Goal: Task Accomplishment & Management: Use online tool/utility

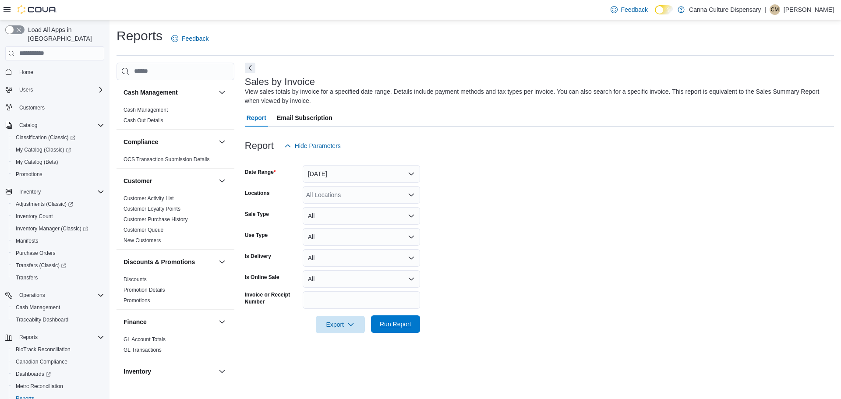
click at [398, 319] on span "Run Report" at bounding box center [395, 324] width 39 height 18
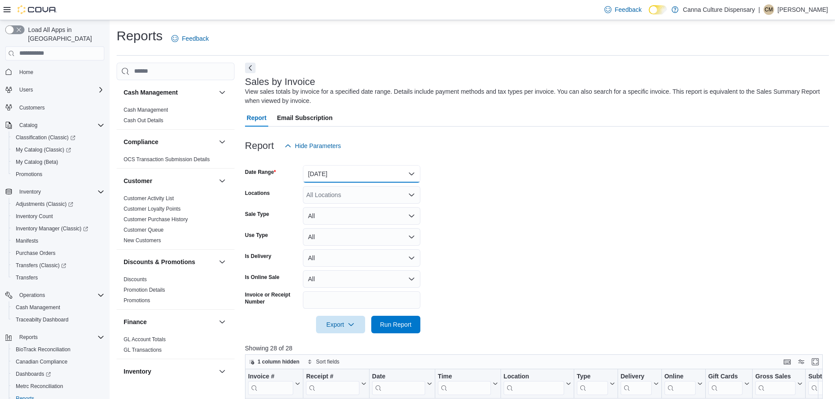
click at [404, 174] on button "[DATE]" at bounding box center [361, 174] width 117 height 18
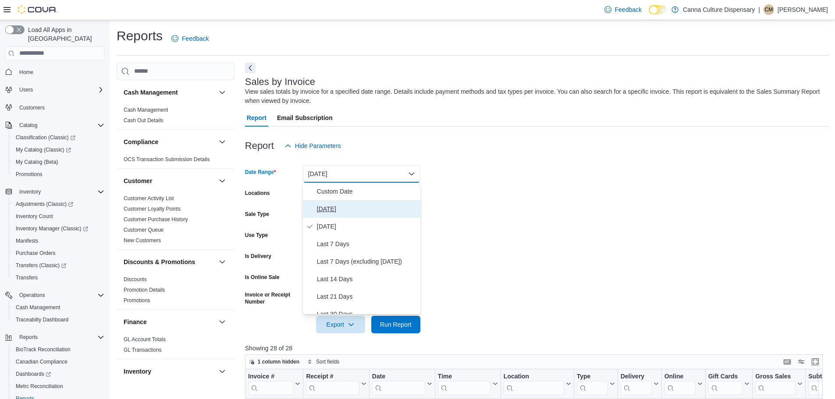
click at [346, 208] on span "[DATE]" at bounding box center [367, 209] width 100 height 11
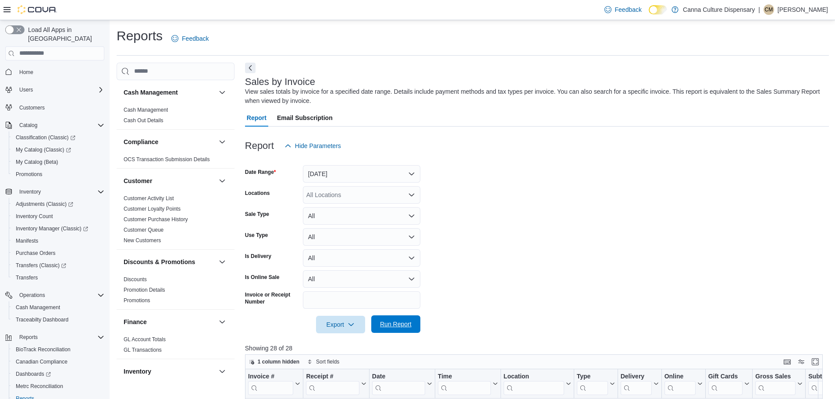
click at [415, 319] on span "Run Report" at bounding box center [395, 324] width 39 height 18
